Goal: Information Seeking & Learning: Understand process/instructions

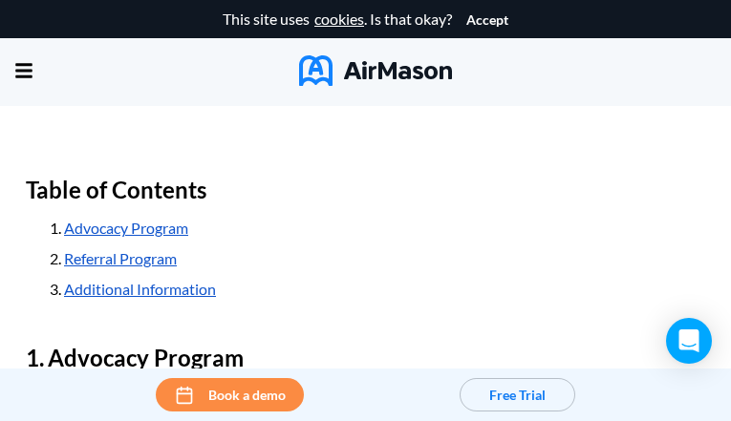
click at [365, 67] on img at bounding box center [375, 70] width 153 height 31
click at [365, 19] on div "This site uses cookies . Is that okay?" at bounding box center [337, 19] width 229 height 38
click at [338, 19] on link "cookies" at bounding box center [339, 19] width 50 height 17
